Goal: Transaction & Acquisition: Download file/media

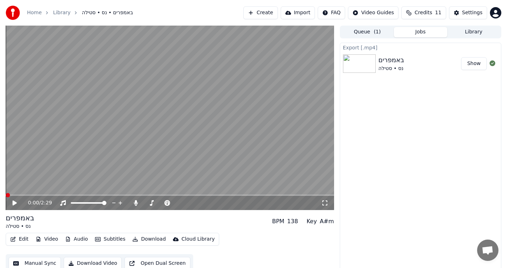
click at [6, 197] on span at bounding box center [8, 195] width 4 height 4
click at [323, 202] on icon at bounding box center [324, 203] width 7 height 6
click at [12, 203] on icon at bounding box center [19, 203] width 17 height 6
click at [324, 203] on icon at bounding box center [324, 203] width 7 height 6
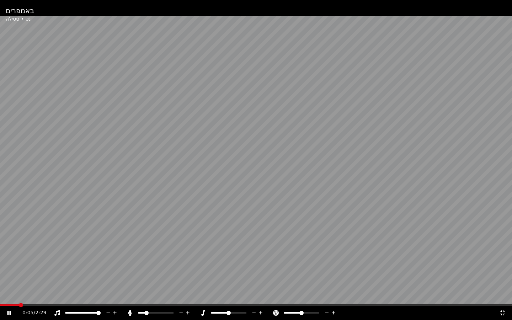
click at [10, 268] on div "0:05 / 2:29" at bounding box center [256, 313] width 512 height 14
click at [0, 268] on span at bounding box center [2, 305] width 4 height 4
click at [7, 268] on icon at bounding box center [14, 313] width 17 height 6
click at [6, 268] on icon at bounding box center [14, 313] width 17 height 6
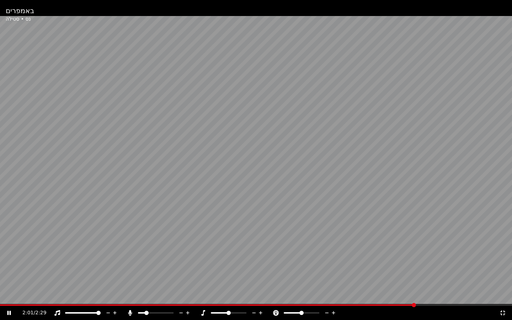
click at [10, 268] on icon at bounding box center [9, 313] width 4 height 4
click at [375, 268] on div "2:01 / 2:29" at bounding box center [256, 313] width 512 height 14
click at [365, 268] on span at bounding box center [208, 304] width 416 height 1
click at [11, 268] on icon at bounding box center [14, 313] width 17 height 6
click at [300, 268] on span at bounding box center [186, 304] width 373 height 1
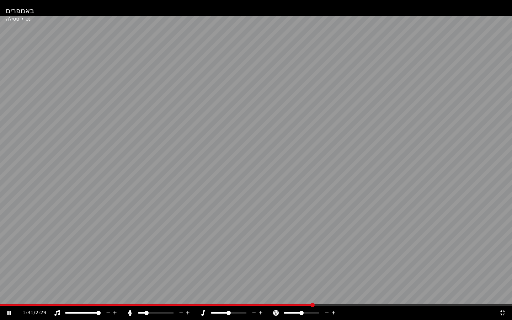
click at [287, 268] on span at bounding box center [156, 304] width 313 height 1
click at [10, 268] on icon at bounding box center [9, 313] width 4 height 4
click at [256, 268] on span at bounding box center [128, 304] width 257 height 1
click at [10, 268] on icon at bounding box center [14, 313] width 17 height 6
click at [8, 268] on div "1:59 / 2:29" at bounding box center [256, 312] width 507 height 7
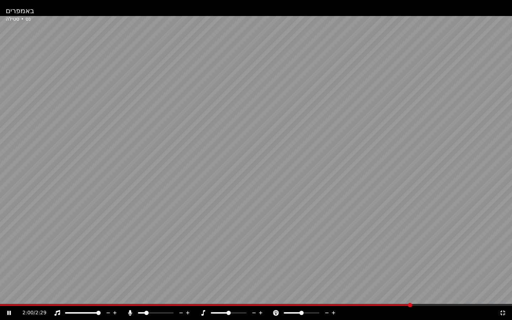
click at [9, 268] on icon at bounding box center [14, 313] width 17 height 6
click at [355, 268] on span at bounding box center [206, 304] width 413 height 1
click at [7, 268] on icon at bounding box center [9, 313] width 4 height 5
click at [272, 268] on span at bounding box center [180, 304] width 361 height 1
click at [9, 268] on icon at bounding box center [9, 313] width 4 height 4
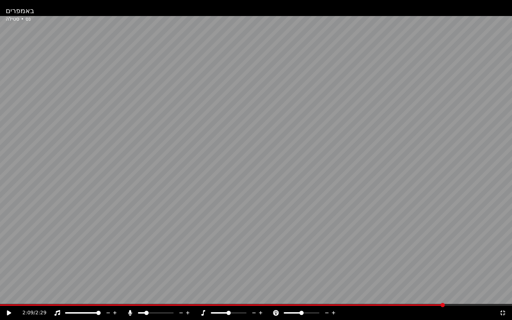
click at [342, 268] on span at bounding box center [222, 304] width 445 height 1
click at [251, 268] on span at bounding box center [171, 304] width 342 height 1
click at [10, 268] on icon at bounding box center [14, 313] width 17 height 6
click at [7, 268] on icon at bounding box center [9, 313] width 4 height 4
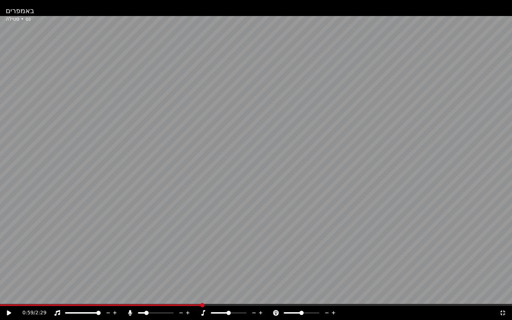
click at [200, 268] on span at bounding box center [101, 304] width 202 height 1
click at [9, 268] on icon at bounding box center [9, 313] width 4 height 5
click at [191, 268] on div "1:05 / 2:29" at bounding box center [256, 313] width 512 height 14
click at [189, 268] on span at bounding box center [114, 304] width 228 height 1
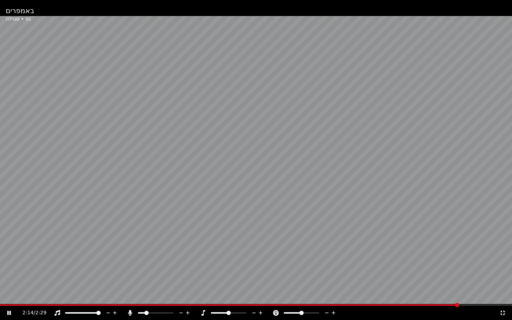
click at [7, 268] on icon at bounding box center [9, 313] width 4 height 4
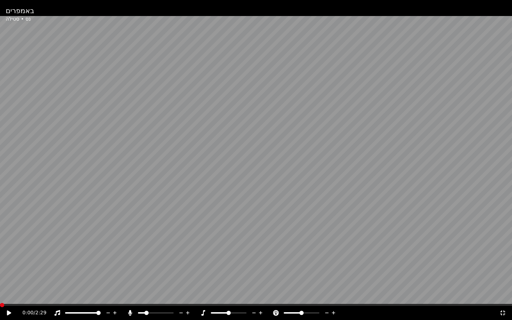
click at [0, 268] on span at bounding box center [2, 305] width 4 height 4
click at [138, 268] on span at bounding box center [140, 313] width 4 height 4
click at [12, 268] on icon at bounding box center [14, 313] width 17 height 6
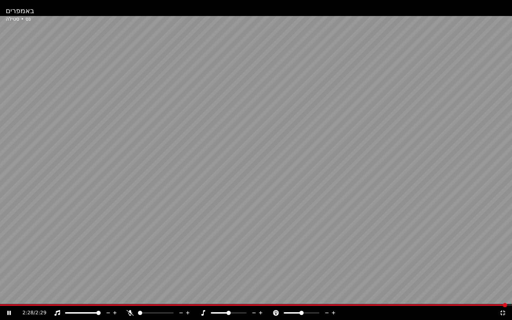
click at [11, 268] on icon at bounding box center [14, 313] width 17 height 6
click at [189, 268] on icon at bounding box center [188, 312] width 7 height 7
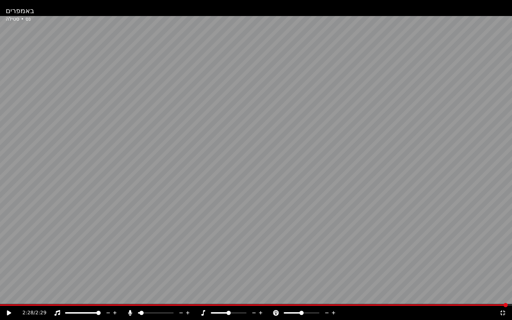
click at [189, 268] on icon at bounding box center [188, 312] width 7 height 7
click at [501, 268] on icon at bounding box center [502, 313] width 7 height 6
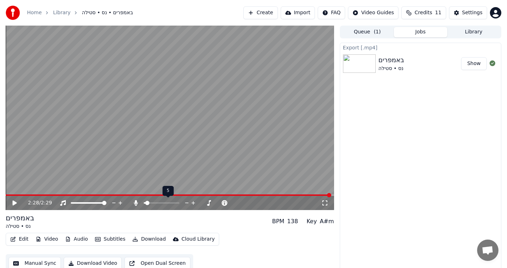
click at [192, 203] on icon at bounding box center [193, 203] width 4 height 4
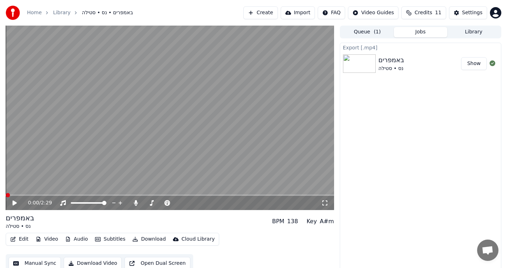
click at [6, 193] on span at bounding box center [8, 195] width 4 height 4
click at [324, 202] on icon at bounding box center [324, 203] width 7 height 6
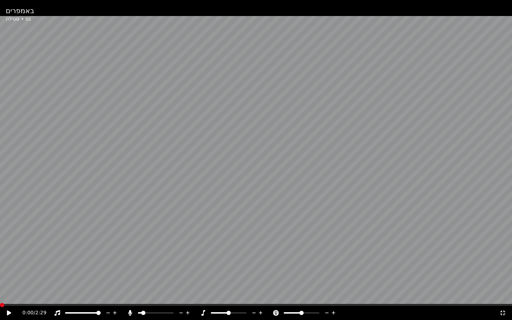
click at [13, 268] on icon at bounding box center [14, 313] width 17 height 6
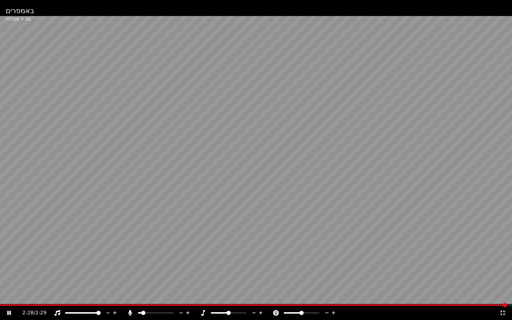
click at [8, 268] on icon at bounding box center [9, 313] width 4 height 4
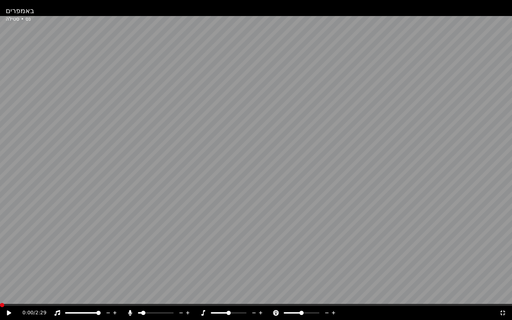
click at [0, 268] on span at bounding box center [0, 304] width 0 height 1
click at [9, 268] on icon at bounding box center [9, 313] width 4 height 5
click at [12, 268] on icon at bounding box center [14, 313] width 17 height 6
click at [505, 268] on icon at bounding box center [502, 313] width 7 height 6
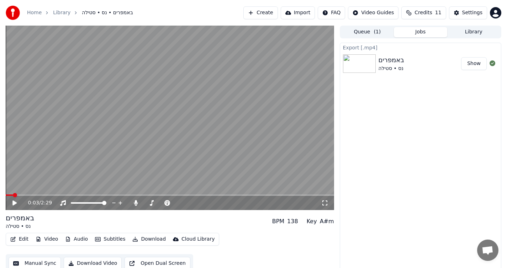
click at [324, 202] on icon at bounding box center [324, 203] width 7 height 6
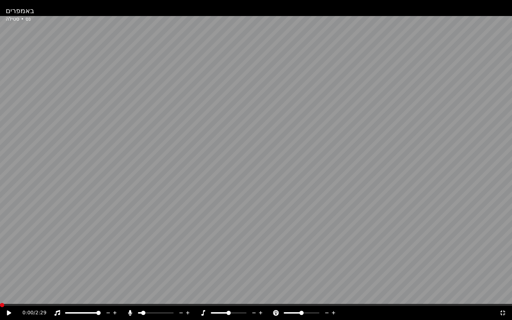
click at [0, 268] on span at bounding box center [2, 305] width 4 height 4
click at [6, 268] on icon at bounding box center [14, 313] width 17 height 6
click at [0, 268] on span at bounding box center [0, 304] width 0 height 1
click at [9, 268] on icon at bounding box center [9, 313] width 4 height 4
click at [0, 268] on span at bounding box center [2, 305] width 4 height 4
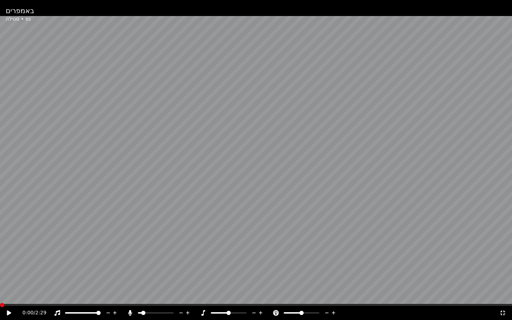
click at [7, 268] on icon at bounding box center [9, 313] width 4 height 5
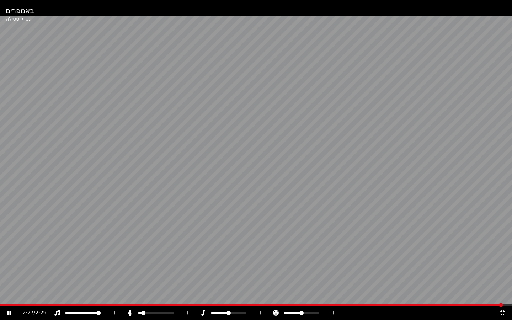
click at [9, 268] on icon at bounding box center [14, 313] width 17 height 6
click at [502, 268] on icon at bounding box center [502, 313] width 5 height 5
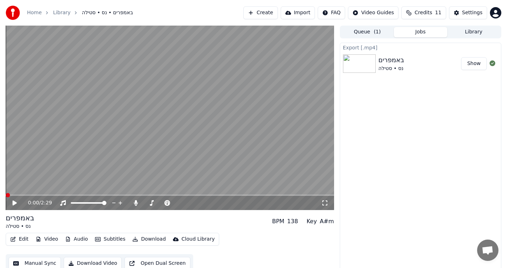
click at [6, 196] on span at bounding box center [8, 195] width 4 height 4
click at [323, 204] on icon at bounding box center [324, 203] width 7 height 6
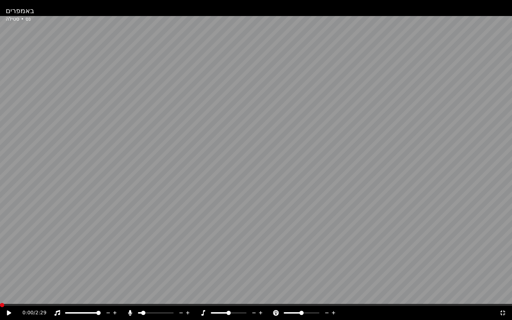
click at [9, 268] on icon at bounding box center [14, 313] width 17 height 6
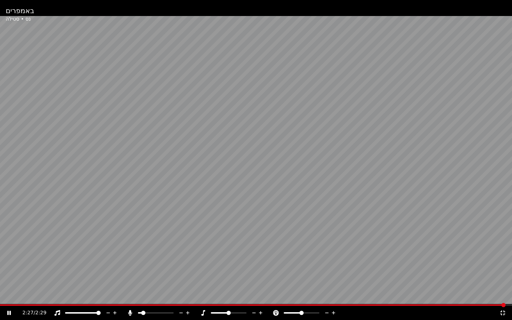
click at [11, 268] on icon at bounding box center [14, 313] width 17 height 6
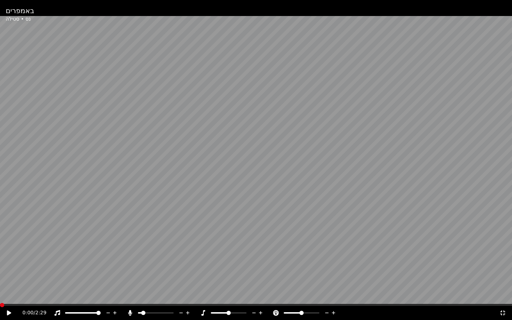
click at [0, 268] on span at bounding box center [2, 305] width 4 height 4
click at [138, 268] on span at bounding box center [140, 313] width 4 height 4
click at [10, 268] on icon at bounding box center [14, 313] width 17 height 6
click at [57, 268] on span at bounding box center [39, 304] width 79 height 1
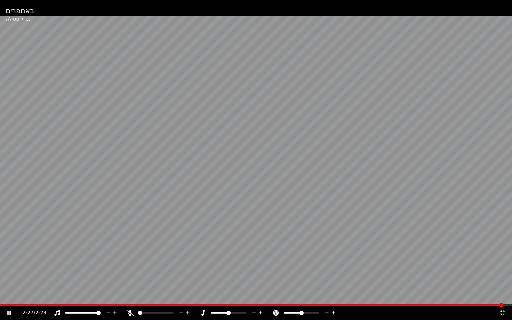
click at [10, 268] on icon at bounding box center [9, 313] width 4 height 4
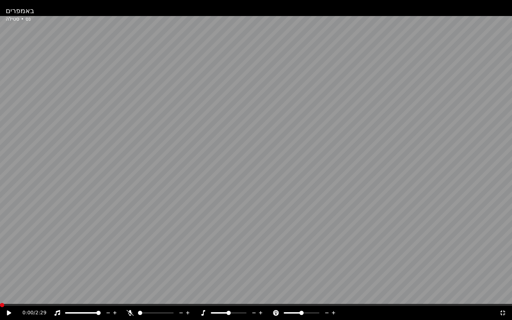
click at [0, 268] on span at bounding box center [2, 305] width 4 height 4
click at [187, 268] on icon at bounding box center [188, 313] width 4 height 4
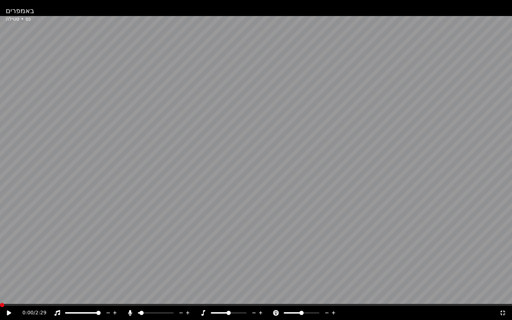
click at [187, 268] on icon at bounding box center [188, 313] width 4 height 4
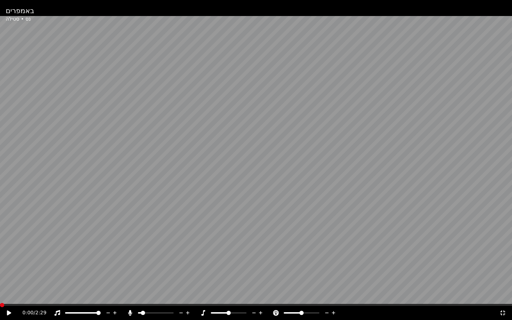
click at [187, 268] on icon at bounding box center [188, 313] width 4 height 4
click at [7, 268] on icon at bounding box center [9, 313] width 4 height 5
click at [64, 268] on span at bounding box center [41, 304] width 82 height 1
click at [51, 268] on span at bounding box center [38, 304] width 76 height 1
click at [54, 268] on span at bounding box center [42, 304] width 84 height 1
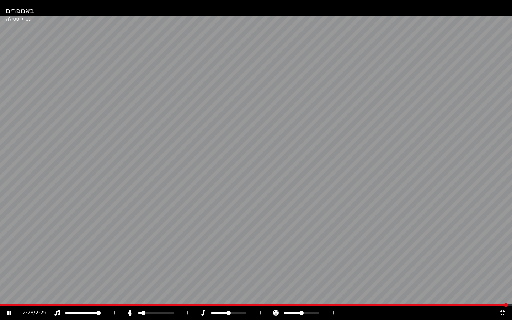
click at [12, 268] on icon at bounding box center [14, 313] width 17 height 6
click at [505, 268] on icon at bounding box center [502, 313] width 7 height 6
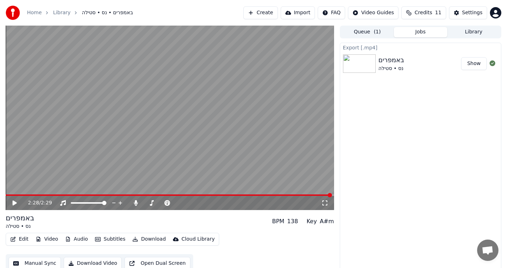
click at [24, 238] on button "Edit" at bounding box center [19, 239] width 24 height 10
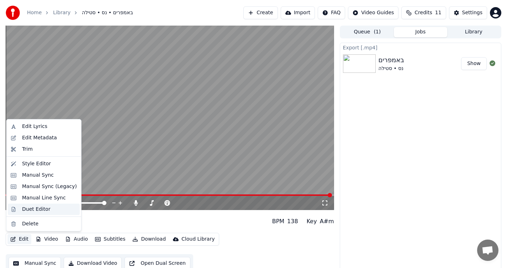
click at [51, 206] on div "Duet Editor" at bounding box center [49, 209] width 55 height 7
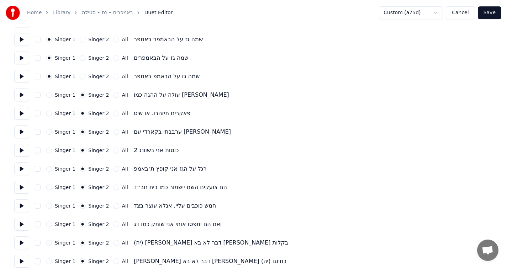
scroll to position [1301, 0]
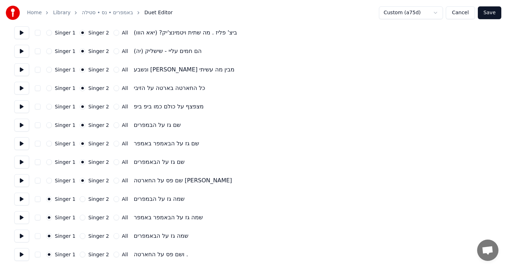
click at [81, 255] on button "Singer 2" at bounding box center [83, 255] width 6 height 6
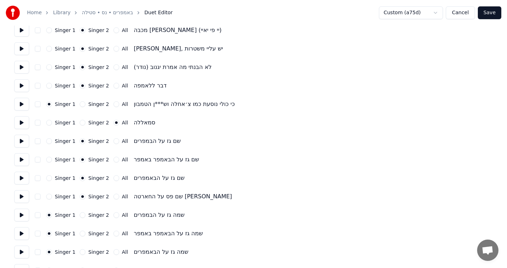
scroll to position [248, 0]
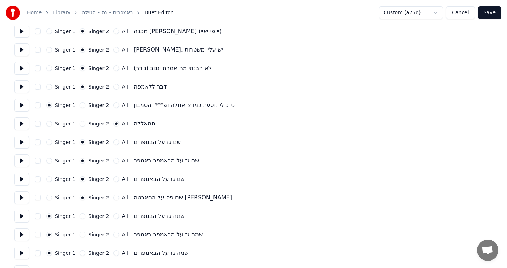
click at [81, 123] on button "Singer 2" at bounding box center [83, 124] width 6 height 6
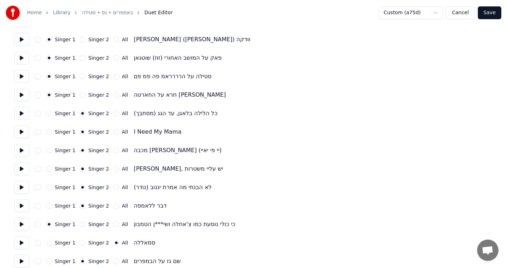
scroll to position [574, 0]
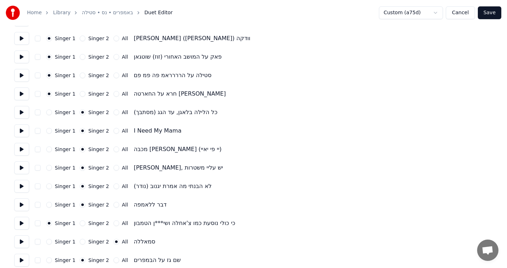
click at [80, 243] on button "Singer 2" at bounding box center [83, 242] width 6 height 6
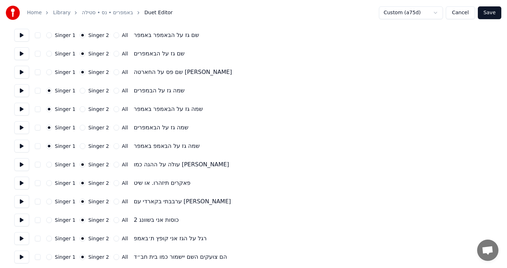
scroll to position [854, 0]
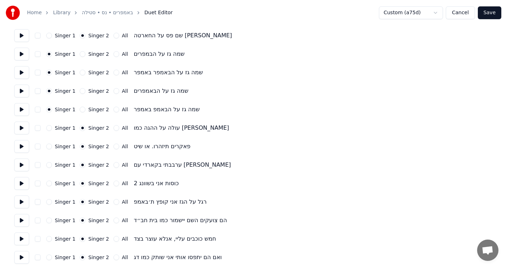
click at [493, 11] on button "Save" at bounding box center [489, 12] width 23 height 13
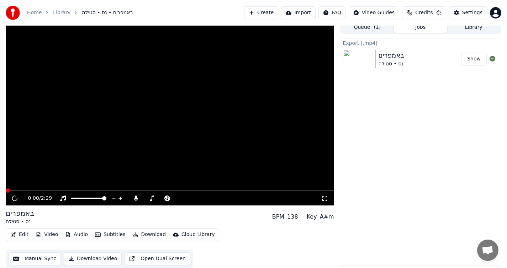
scroll to position [5, 0]
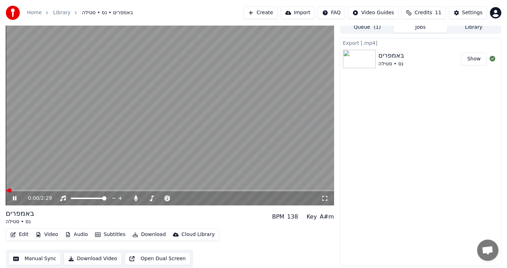
click at [325, 200] on icon at bounding box center [324, 199] width 7 height 6
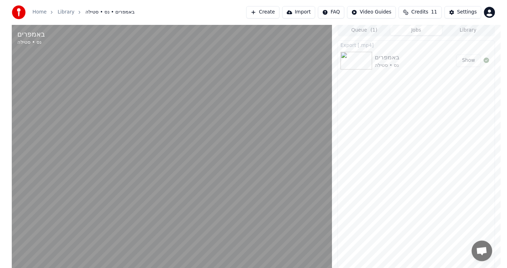
scroll to position [0, 0]
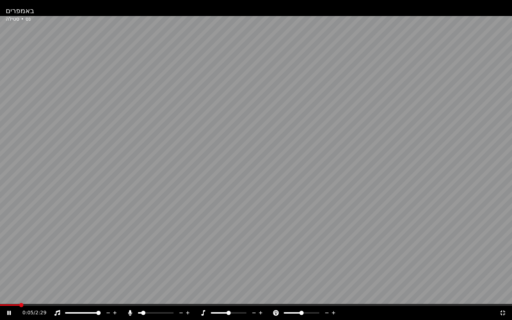
click at [65, 268] on span at bounding box center [256, 304] width 512 height 1
click at [12, 268] on icon at bounding box center [14, 313] width 17 height 6
click at [0, 268] on span at bounding box center [2, 305] width 4 height 4
click at [506, 268] on icon at bounding box center [502, 313] width 7 height 6
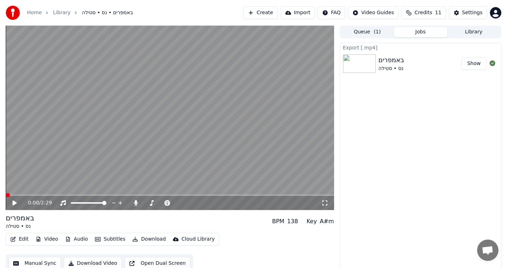
click at [324, 205] on icon at bounding box center [324, 203] width 7 height 6
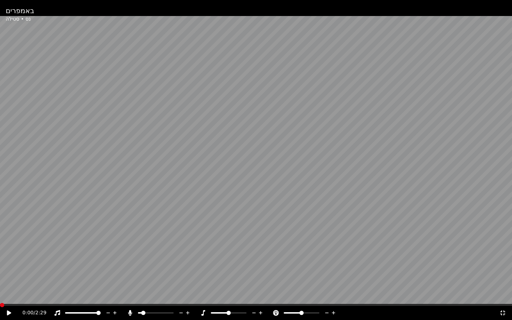
click at [11, 268] on icon at bounding box center [14, 313] width 17 height 6
click at [187, 268] on icon at bounding box center [188, 312] width 7 height 7
click at [6, 268] on icon at bounding box center [14, 313] width 17 height 6
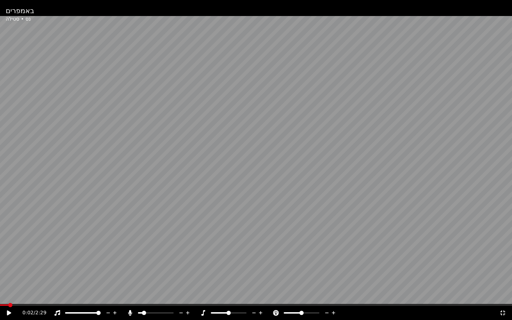
click at [505, 268] on icon at bounding box center [502, 313] width 5 height 5
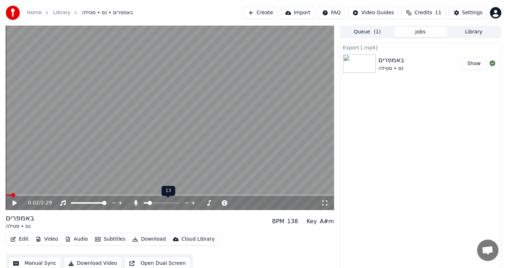
click at [192, 203] on icon at bounding box center [193, 203] width 4 height 4
click at [323, 200] on icon at bounding box center [324, 203] width 7 height 6
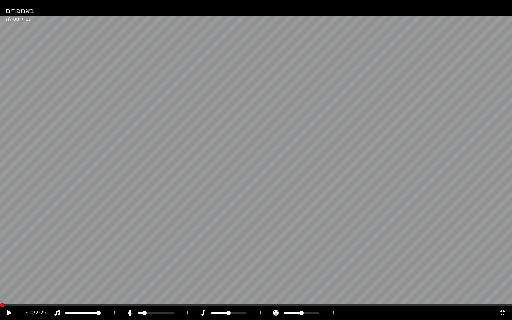
click at [0, 268] on span at bounding box center [2, 305] width 4 height 4
click at [7, 268] on icon at bounding box center [9, 313] width 4 height 5
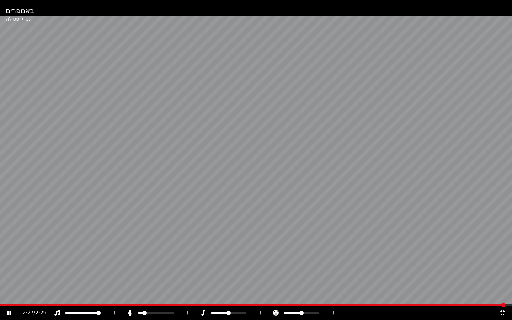
click at [12, 268] on icon at bounding box center [14, 313] width 17 height 6
click at [504, 268] on icon at bounding box center [502, 313] width 7 height 6
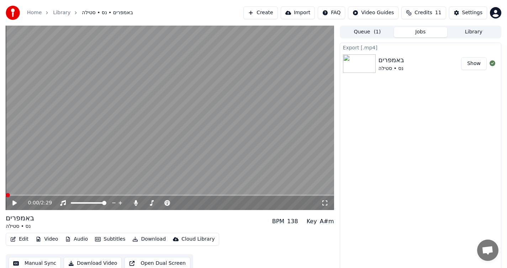
click at [6, 193] on span at bounding box center [8, 195] width 4 height 4
click at [14, 203] on icon at bounding box center [14, 203] width 4 height 5
click at [163, 204] on span at bounding box center [163, 203] width 4 height 4
click at [144, 201] on span at bounding box center [146, 203] width 4 height 4
click at [153, 202] on span at bounding box center [152, 203] width 4 height 4
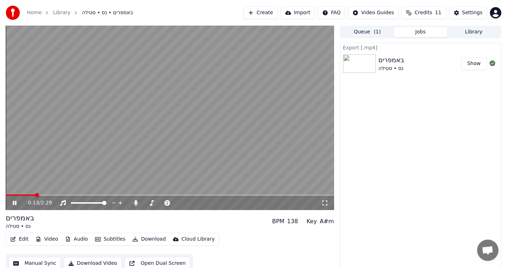
click at [14, 204] on icon at bounding box center [15, 203] width 4 height 4
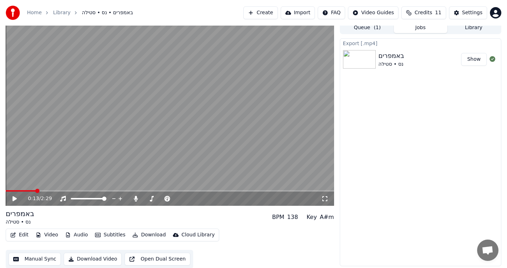
scroll to position [5, 0]
click at [36, 263] on button "Manual Sync" at bounding box center [35, 259] width 52 height 13
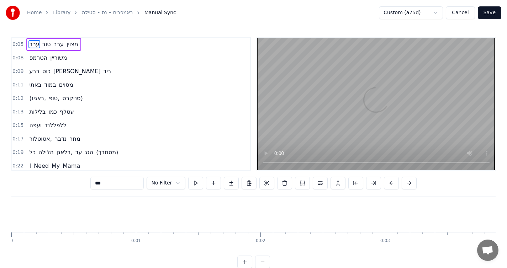
scroll to position [0, 699]
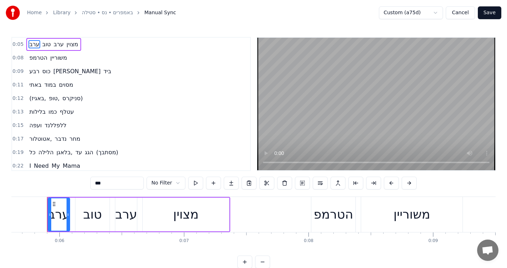
click at [69, 63] on div "הטרמפ משוריין" at bounding box center [47, 58] width 43 height 13
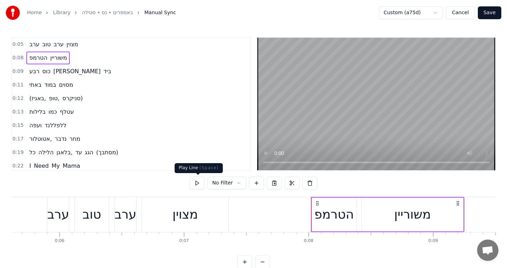
click at [200, 185] on button at bounding box center [197, 183] width 15 height 13
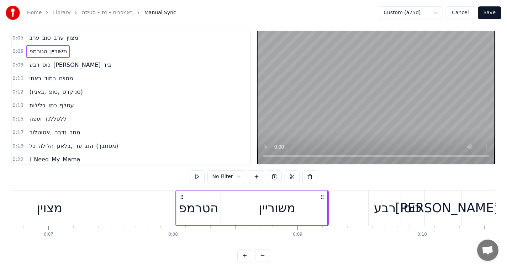
scroll to position [0, 882]
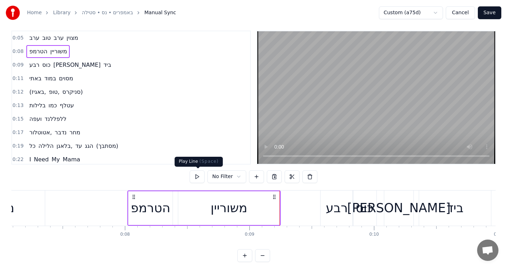
click at [194, 182] on button at bounding box center [197, 176] width 15 height 13
click at [165, 214] on div "הטרמפ" at bounding box center [150, 208] width 39 height 19
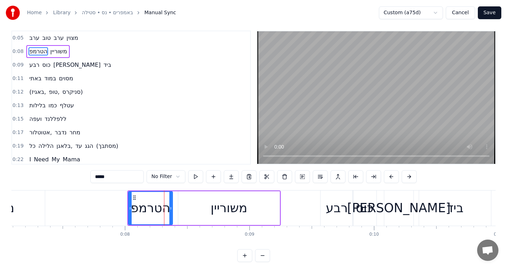
scroll to position [0, 0]
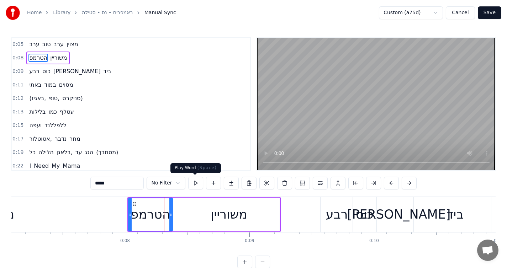
click at [196, 185] on button at bounding box center [195, 183] width 15 height 13
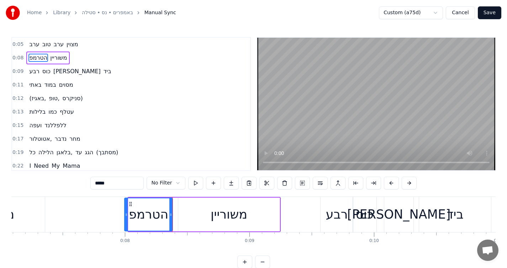
drag, startPoint x: 129, startPoint y: 210, endPoint x: 182, endPoint y: 219, distance: 53.2
click at [126, 210] on div at bounding box center [126, 214] width 3 height 32
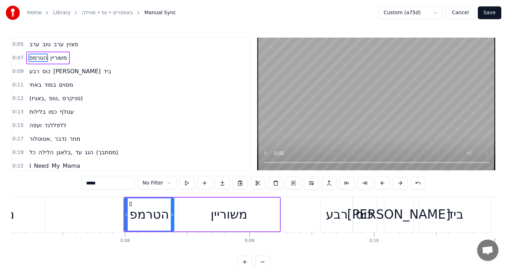
click at [171, 218] on div at bounding box center [172, 214] width 3 height 32
click at [190, 188] on button at bounding box center [186, 183] width 15 height 13
click at [338, 225] on div "רבע" at bounding box center [336, 214] width 32 height 35
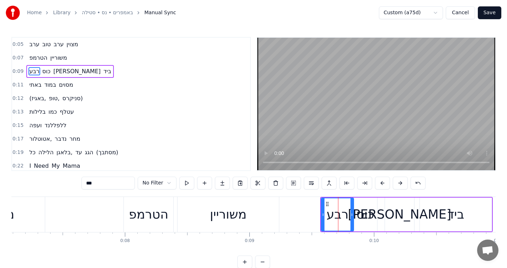
click at [235, 229] on div "משוריין" at bounding box center [227, 214] width 101 height 35
type input "*******"
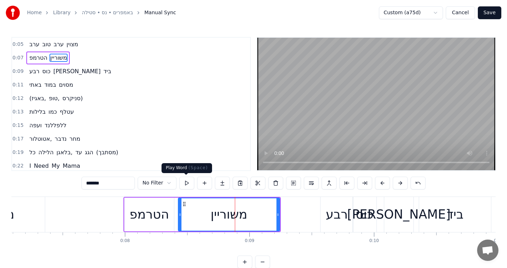
click at [190, 185] on button at bounding box center [186, 183] width 15 height 13
click at [492, 18] on button "Save" at bounding box center [489, 12] width 23 height 13
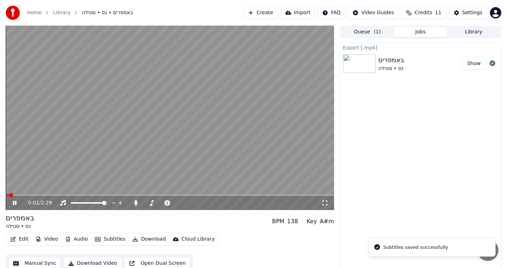
click at [18, 202] on icon at bounding box center [19, 203] width 17 height 6
click at [185, 203] on icon at bounding box center [187, 203] width 7 height 7
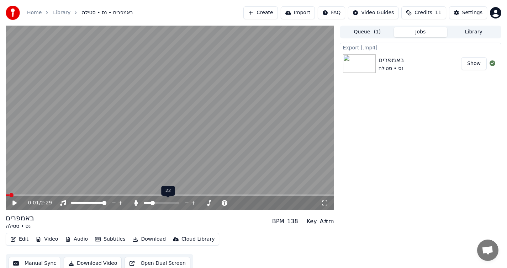
click at [185, 203] on icon at bounding box center [187, 203] width 7 height 7
click at [325, 205] on icon at bounding box center [324, 203] width 7 height 6
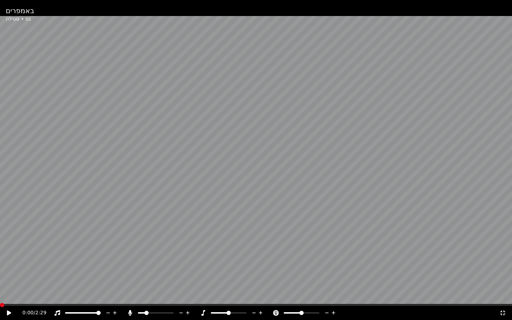
click at [0, 268] on span at bounding box center [2, 305] width 4 height 4
click at [7, 268] on icon at bounding box center [9, 313] width 4 height 5
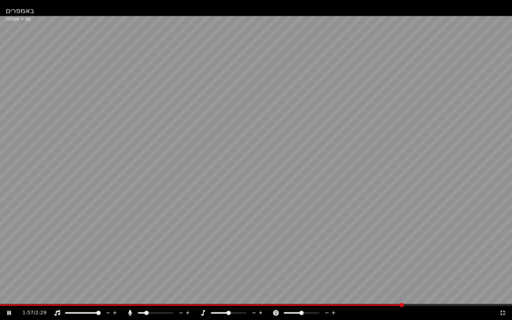
click at [7, 268] on icon at bounding box center [9, 313] width 4 height 4
click at [299, 268] on span at bounding box center [202, 304] width 404 height 1
click at [7, 268] on icon at bounding box center [9, 313] width 4 height 5
click at [9, 268] on div "2:28 / 2:29" at bounding box center [256, 312] width 507 height 7
click at [9, 268] on icon at bounding box center [14, 313] width 17 height 6
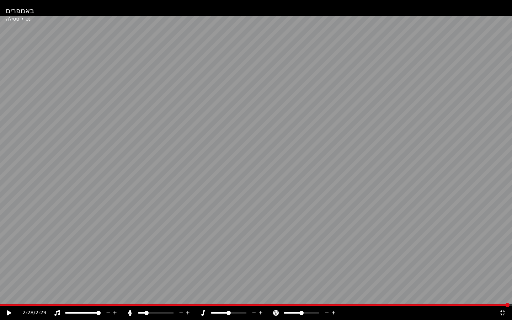
click at [504, 268] on icon at bounding box center [502, 313] width 7 height 6
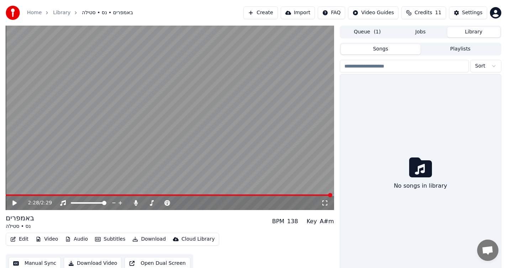
click at [479, 32] on button "Library" at bounding box center [473, 32] width 53 height 10
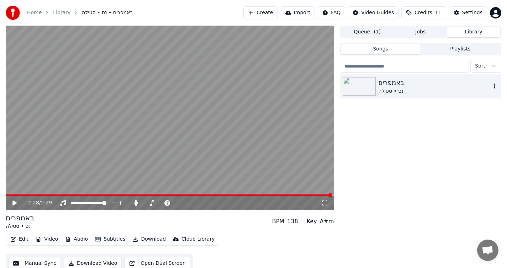
click at [420, 89] on div "נס • סטילה" at bounding box center [434, 91] width 112 height 7
click at [417, 89] on div "נס • סטילה" at bounding box center [434, 91] width 112 height 7
click at [458, 14] on button "Settings" at bounding box center [468, 12] width 38 height 13
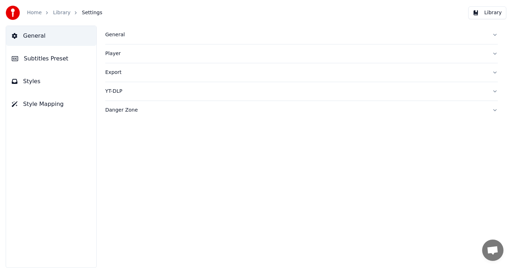
click at [162, 78] on button "Export" at bounding box center [301, 72] width 393 height 18
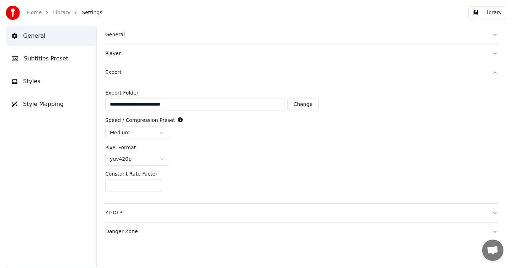
click at [68, 58] on button "Subtitles Preset" at bounding box center [51, 59] width 90 height 20
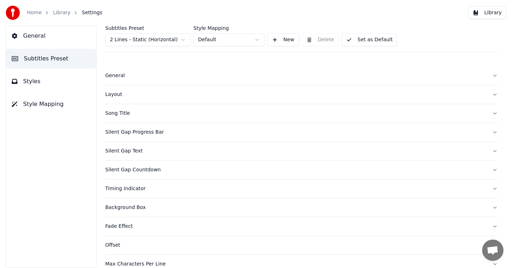
click at [64, 44] on button "General" at bounding box center [51, 36] width 90 height 20
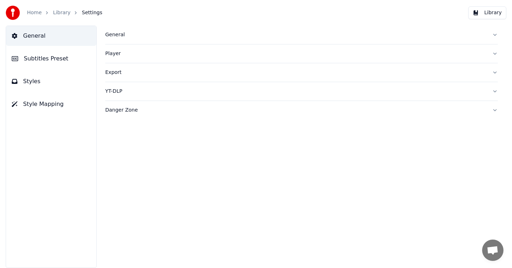
click at [484, 9] on button "Library" at bounding box center [487, 12] width 38 height 13
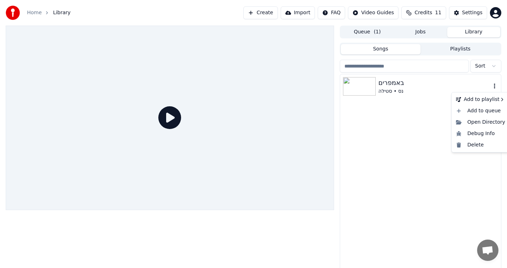
click at [494, 86] on icon "button" at bounding box center [494, 86] width 1 height 5
click at [402, 90] on div "נס • סטילה" at bounding box center [434, 91] width 112 height 7
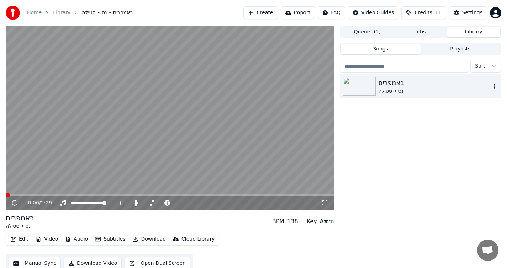
click at [493, 84] on icon "button" at bounding box center [494, 86] width 7 height 6
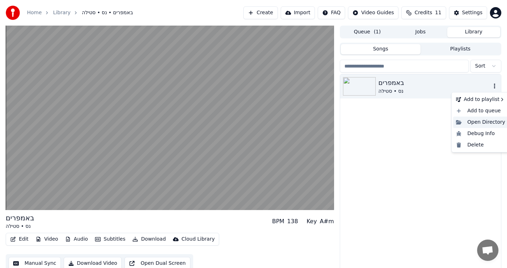
click at [489, 121] on div "Open Directory" at bounding box center [480, 122] width 55 height 11
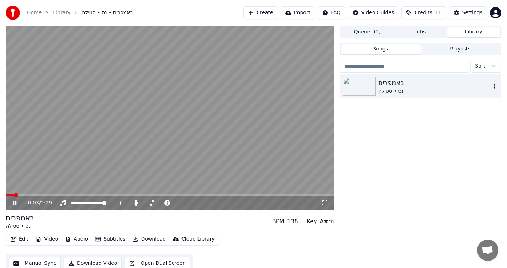
click at [13, 203] on icon at bounding box center [15, 203] width 4 height 4
click at [310, 14] on button "Import" at bounding box center [298, 12] width 34 height 13
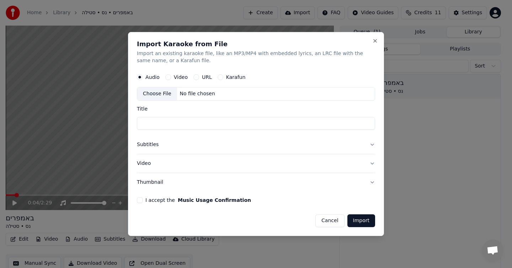
click at [222, 80] on div "Audio Video URL Karafun" at bounding box center [256, 77] width 238 height 14
click at [220, 79] on button "Karafun" at bounding box center [221, 77] width 6 height 6
click at [140, 78] on button "Audio" at bounding box center [140, 77] width 6 height 6
click at [377, 41] on button "Close" at bounding box center [375, 41] width 6 height 6
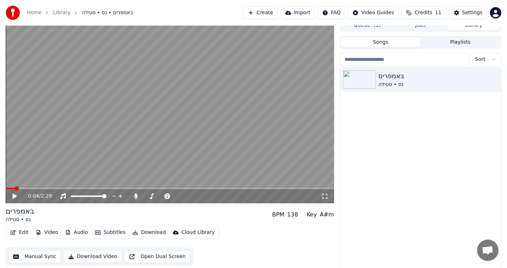
scroll to position [7, 0]
click at [41, 234] on icon "button" at bounding box center [39, 232] width 6 height 5
click at [69, 235] on button "Audio" at bounding box center [76, 233] width 28 height 10
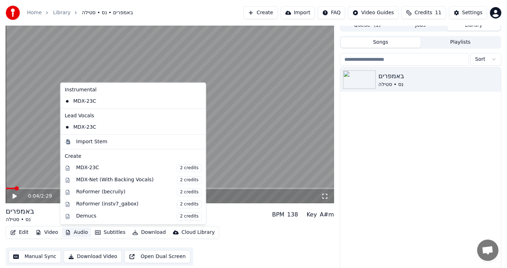
click at [69, 235] on button "Audio" at bounding box center [76, 233] width 28 height 10
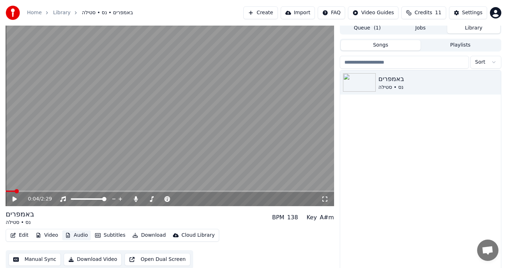
scroll to position [0, 0]
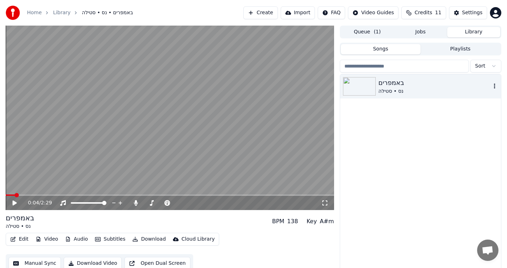
click at [492, 85] on icon "button" at bounding box center [494, 86] width 7 height 6
click at [382, 123] on div "באמפרים נס • סטילה" at bounding box center [420, 174] width 161 height 201
click at [466, 14] on div "Settings" at bounding box center [472, 12] width 20 height 7
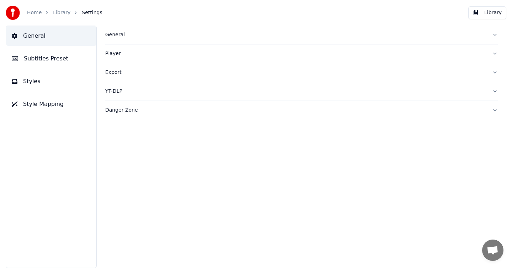
click at [199, 73] on div "Export" at bounding box center [295, 72] width 381 height 7
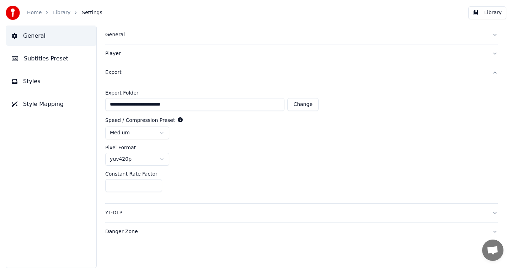
click at [297, 108] on button "Change" at bounding box center [302, 104] width 31 height 13
click at [305, 107] on button "Change" at bounding box center [302, 104] width 31 height 13
type input "**********"
click at [159, 133] on html "**********" at bounding box center [256, 134] width 512 height 268
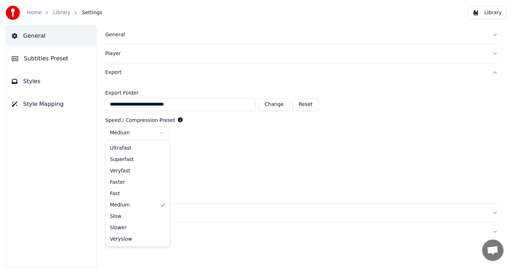
click at [159, 133] on html "**********" at bounding box center [256, 134] width 512 height 268
click at [162, 157] on html "**********" at bounding box center [256, 134] width 512 height 268
click at [494, 215] on button "YT-DLP" at bounding box center [301, 213] width 393 height 18
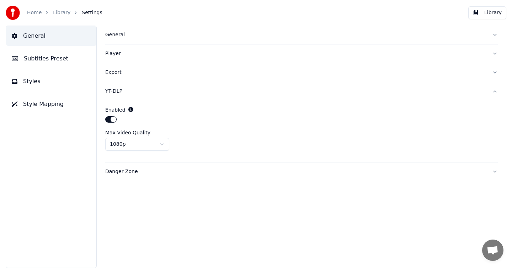
click at [495, 171] on button "Danger Zone" at bounding box center [301, 172] width 393 height 18
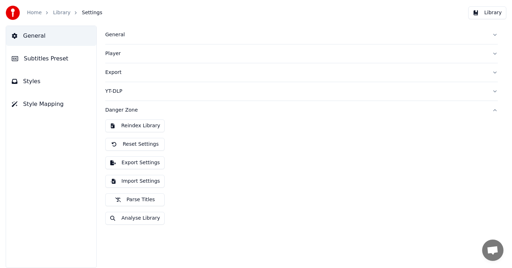
click at [155, 163] on button "Export Settings" at bounding box center [134, 163] width 59 height 13
click at [494, 110] on button "Danger Zone" at bounding box center [301, 110] width 393 height 18
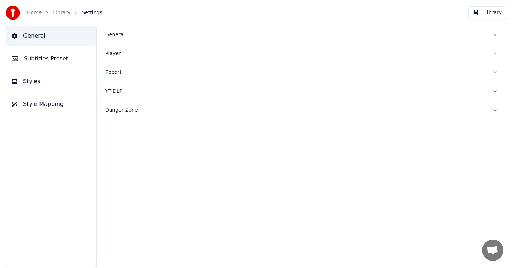
click at [493, 110] on button "Danger Zone" at bounding box center [301, 110] width 393 height 18
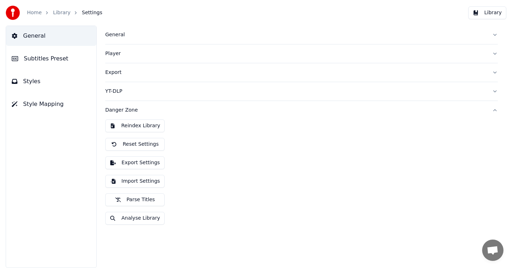
click at [149, 165] on button "Export Settings" at bounding box center [134, 163] width 59 height 13
click at [497, 111] on button "Danger Zone" at bounding box center [301, 110] width 393 height 18
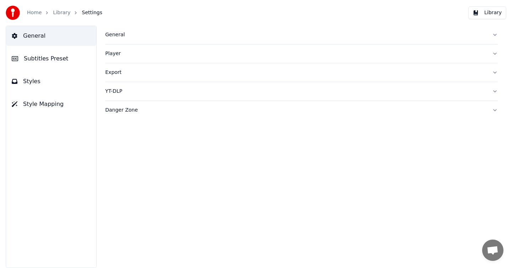
click at [61, 13] on link "Library" at bounding box center [61, 12] width 17 height 7
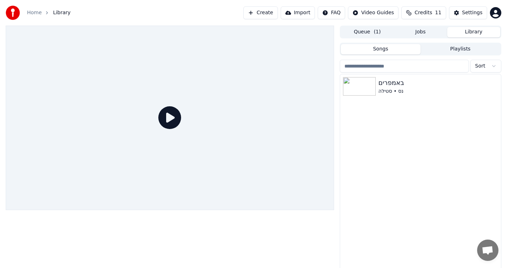
click at [391, 99] on div "באמפרים נס • סטילה" at bounding box center [420, 174] width 161 height 201
click at [404, 89] on div "נס • סטילה" at bounding box center [434, 91] width 112 height 7
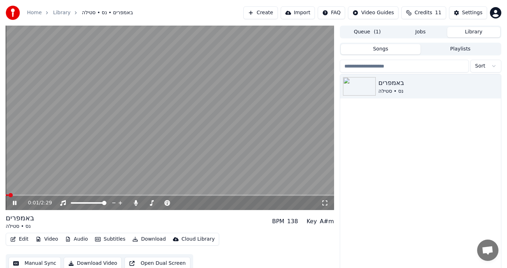
click at [17, 204] on icon at bounding box center [19, 203] width 17 height 6
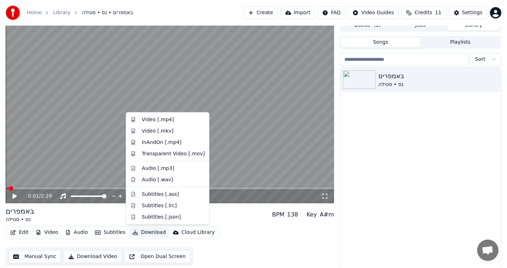
click at [140, 233] on button "Download" at bounding box center [148, 233] width 39 height 10
click at [388, 163] on div "באמפרים נס • סטילה" at bounding box center [420, 168] width 161 height 201
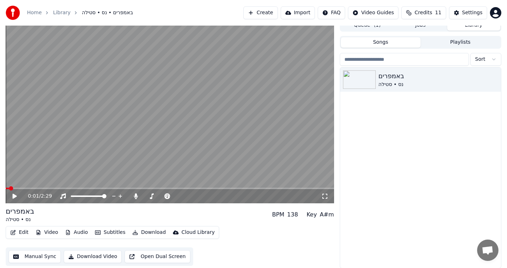
click at [147, 232] on button "Download" at bounding box center [148, 233] width 39 height 10
click at [197, 232] on div "Cloud Library" at bounding box center [197, 232] width 33 height 7
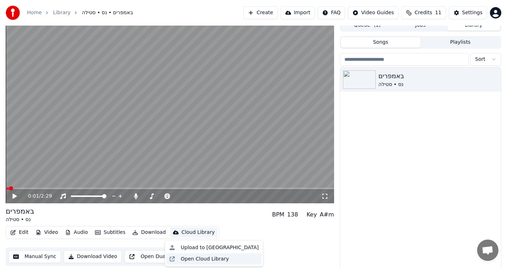
click at [212, 256] on div "Open Cloud Library" at bounding box center [205, 258] width 48 height 7
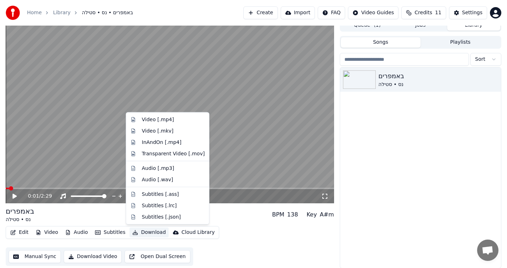
click at [141, 232] on button "Download" at bounding box center [148, 233] width 39 height 10
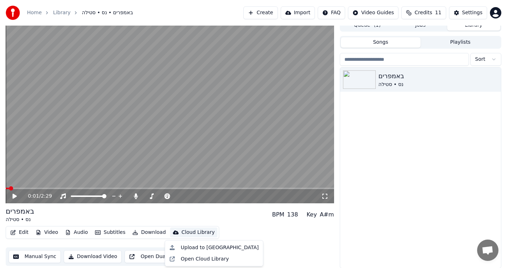
click at [186, 232] on div "Cloud Library" at bounding box center [197, 232] width 33 height 7
click at [205, 250] on div "Upload to [GEOGRAPHIC_DATA]" at bounding box center [220, 247] width 78 height 7
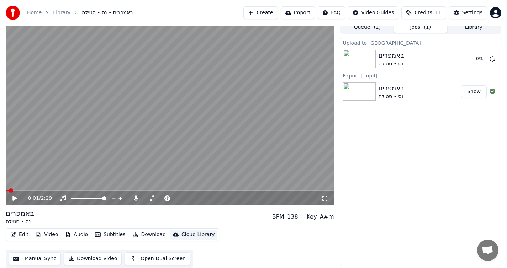
scroll to position [5, 0]
